Goal: Transaction & Acquisition: Purchase product/service

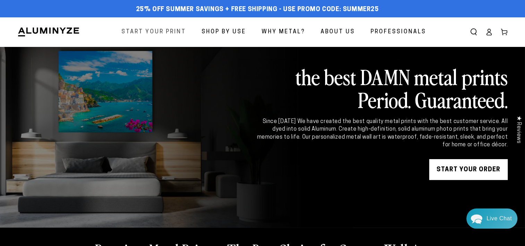
click at [154, 30] on span "Start Your Print" at bounding box center [153, 32] width 65 height 10
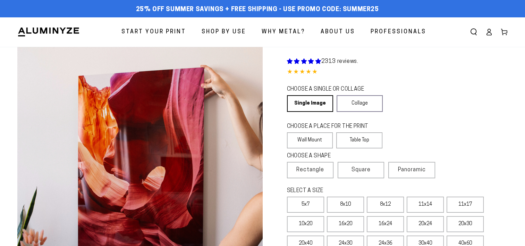
select select "**********"
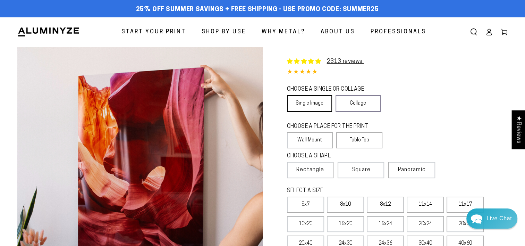
click at [312, 102] on link "Single Image" at bounding box center [309, 103] width 45 height 17
click at [307, 139] on label "Wall Mount" at bounding box center [310, 140] width 46 height 16
click at [307, 169] on span "Rectangle" at bounding box center [310, 170] width 28 height 8
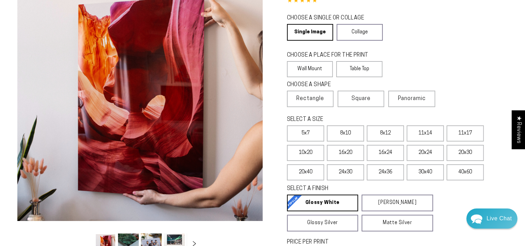
scroll to position [83, 0]
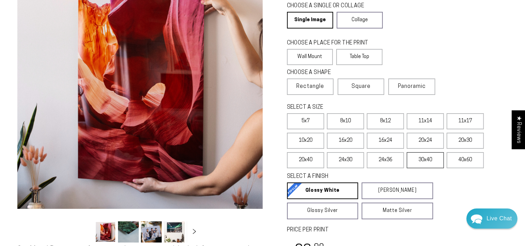
click at [424, 158] on label "30x40" at bounding box center [425, 160] width 37 height 16
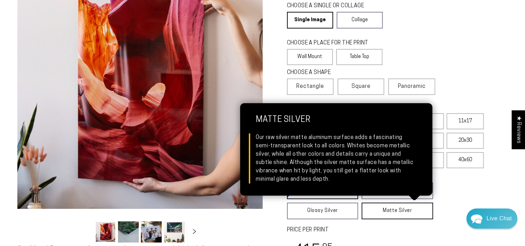
click at [385, 209] on link "Matte Silver Matte Silver Our raw silver matte aluminum surface adds a fascinat…" at bounding box center [397, 210] width 71 height 17
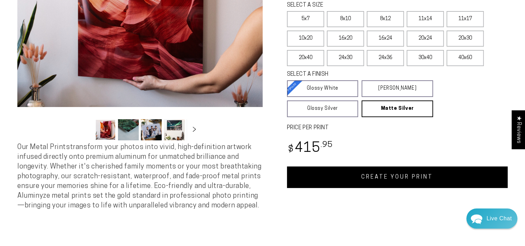
scroll to position [181, 0]
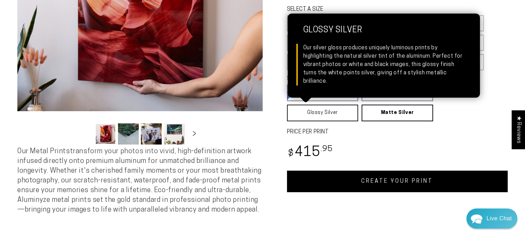
click at [318, 109] on link "Glossy Silver Glossy Silver Our silver gloss produces uniquely luminous prints …" at bounding box center [322, 112] width 71 height 17
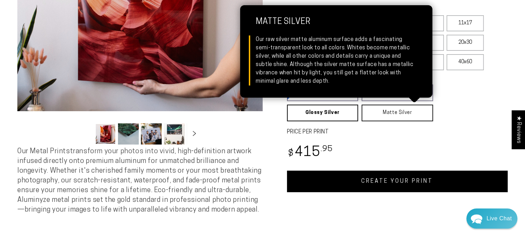
click at [384, 110] on link "Matte Silver Matte Silver Our raw silver matte aluminum surface adds a fascinat…" at bounding box center [397, 112] width 71 height 17
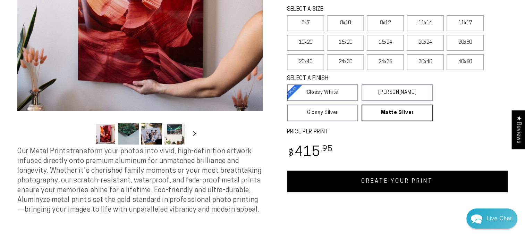
click at [456, 127] on div "Single Product 2313 reviews. 4.85 / 5.0 (2245) 2245 total reviews CHOOSE A SING…" at bounding box center [385, 29] width 245 height 326
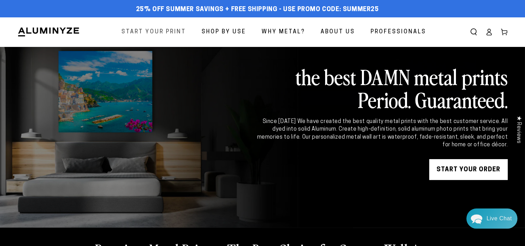
click at [151, 29] on span "Start Your Print" at bounding box center [153, 32] width 65 height 10
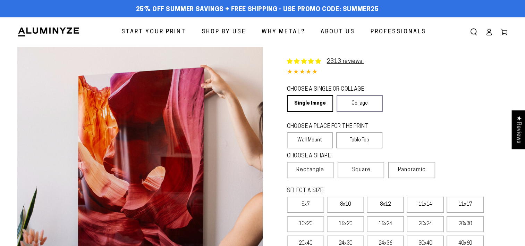
select select "**********"
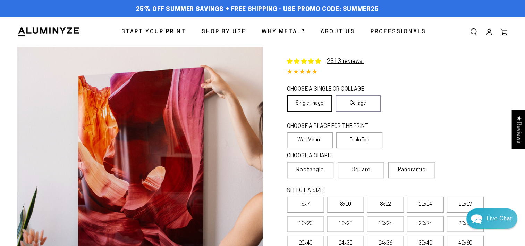
click at [305, 102] on link "Single Image" at bounding box center [309, 103] width 45 height 17
click at [314, 142] on label "Wall Mount" at bounding box center [310, 140] width 46 height 16
click at [312, 170] on span "Rectangle" at bounding box center [310, 170] width 28 height 8
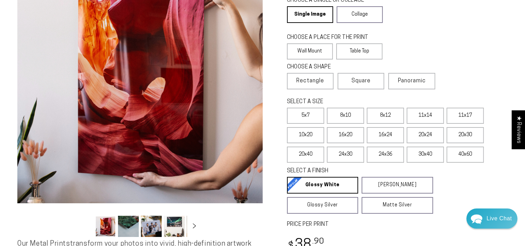
scroll to position [93, 0]
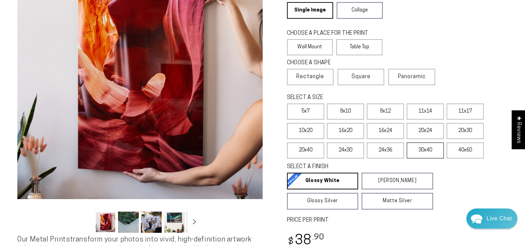
click at [425, 145] on label "30x40" at bounding box center [425, 150] width 37 height 16
click at [432, 168] on div "SELECT A FINISH Learn more" at bounding box center [395, 168] width 217 height 10
click at [384, 146] on label "24x36" at bounding box center [385, 150] width 37 height 16
click at [430, 147] on label "30x40" at bounding box center [425, 150] width 37 height 16
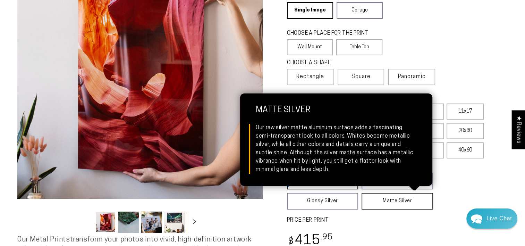
click at [388, 201] on link "Matte Silver Matte Silver Our raw silver matte aluminum surface adds a fascinat…" at bounding box center [397, 201] width 71 height 17
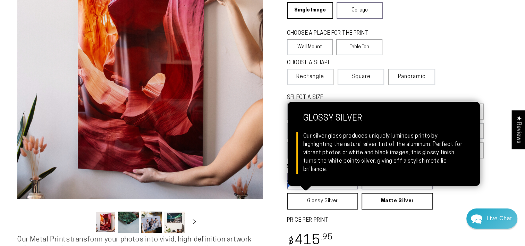
click at [321, 200] on link "Glossy Silver Glossy Silver Our silver gloss produces uniquely luminous prints …" at bounding box center [322, 201] width 71 height 17
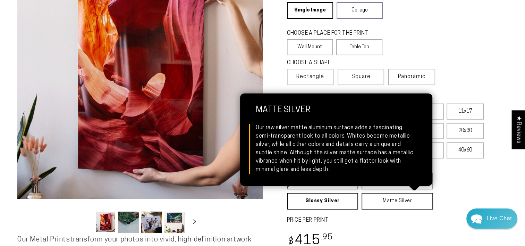
click at [402, 200] on link "Matte Silver Matte Silver Our raw silver matte aluminum surface adds a fascinat…" at bounding box center [397, 201] width 71 height 17
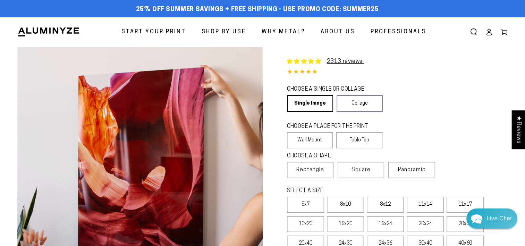
click at [282, 35] on span "Why Metal?" at bounding box center [283, 32] width 43 height 10
